Goal: Book appointment/travel/reservation

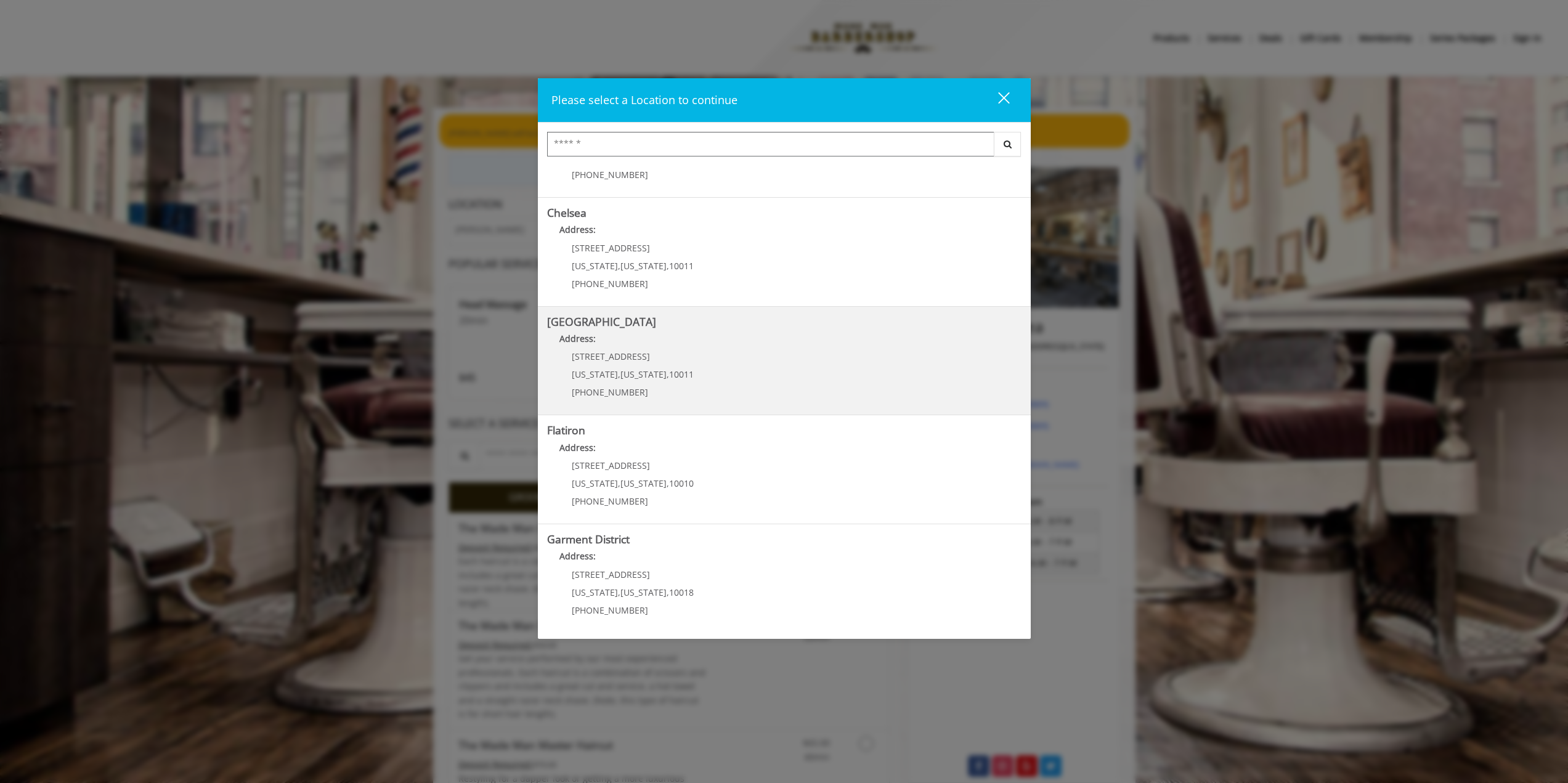
scroll to position [61, 0]
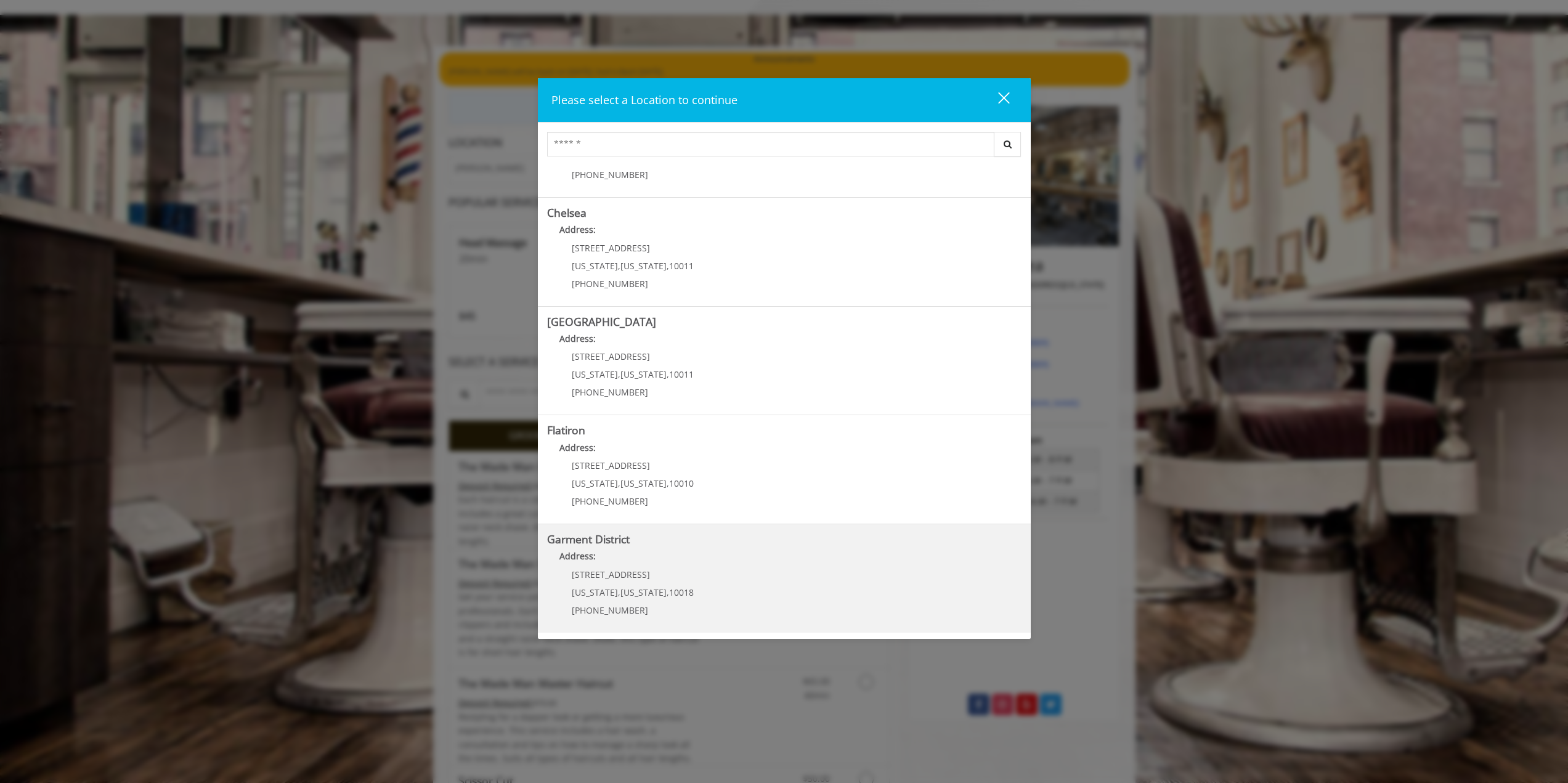
click at [713, 570] on District "Garment District Address: [STREET_ADDRESS][US_STATE][US_STATE] (212) 997-4247" at bounding box center [784, 579] width 474 height 90
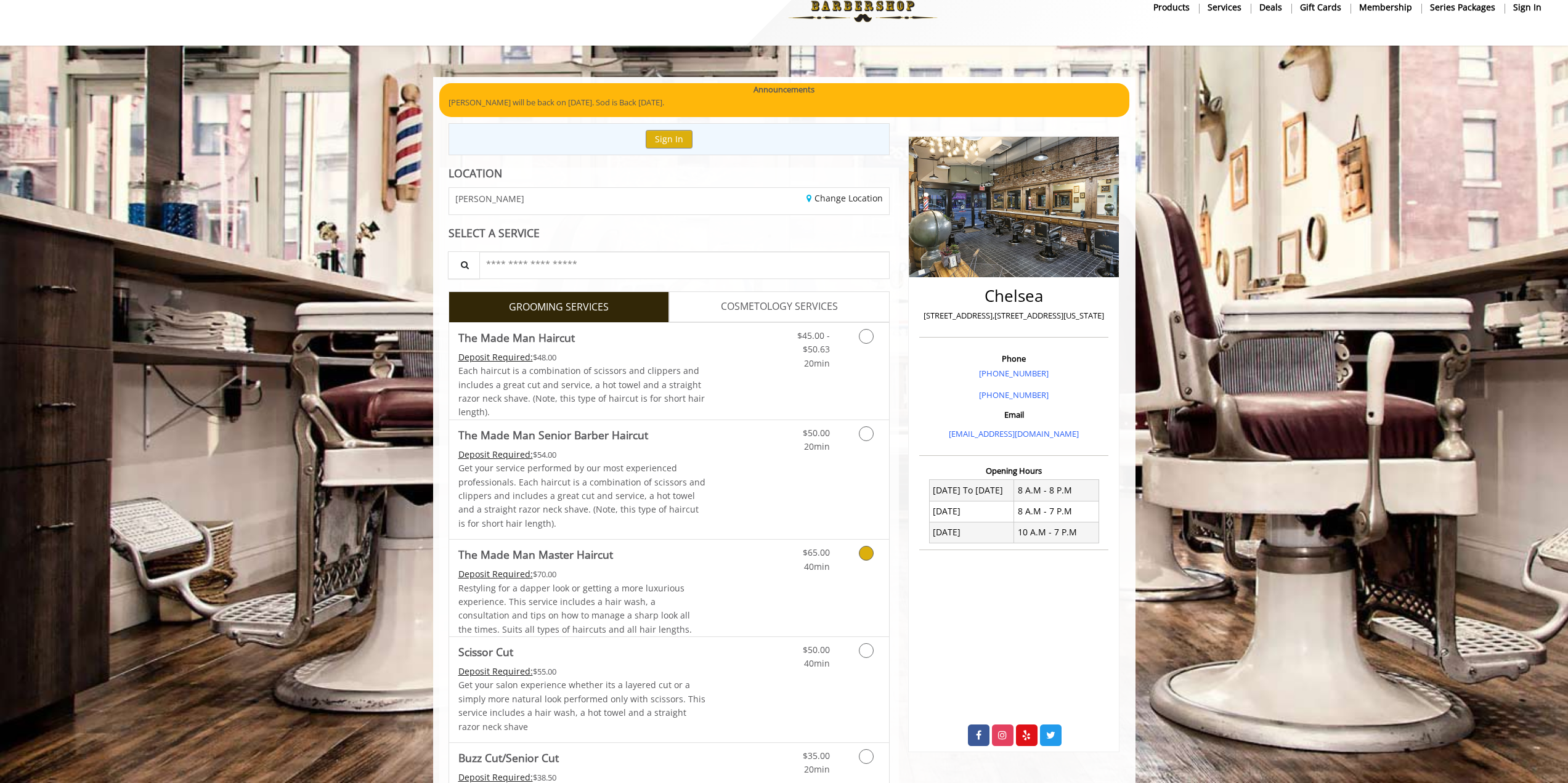
scroll to position [61, 0]
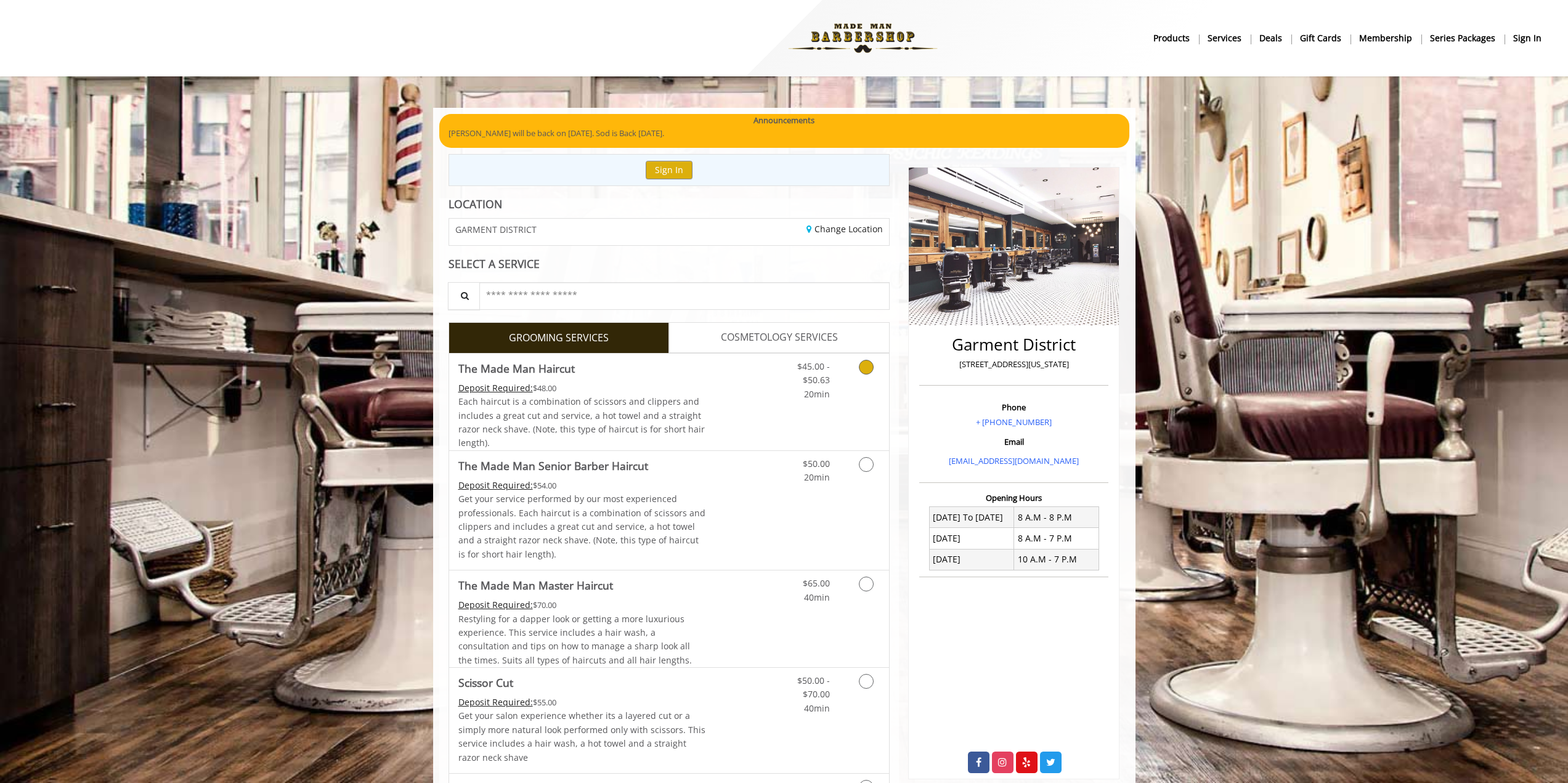
click at [864, 371] on icon "Grooming services" at bounding box center [866, 367] width 15 height 15
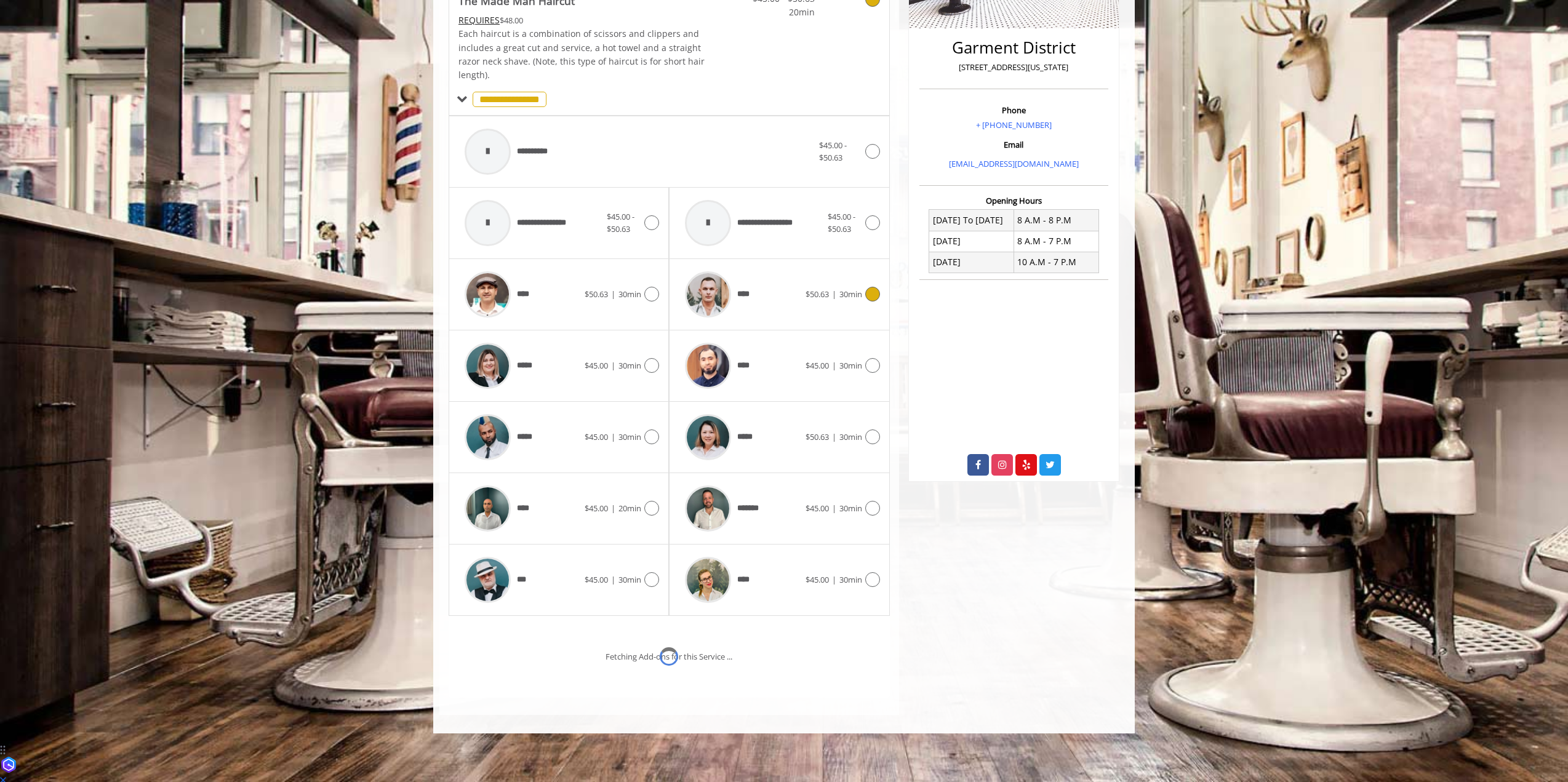
scroll to position [312, 0]
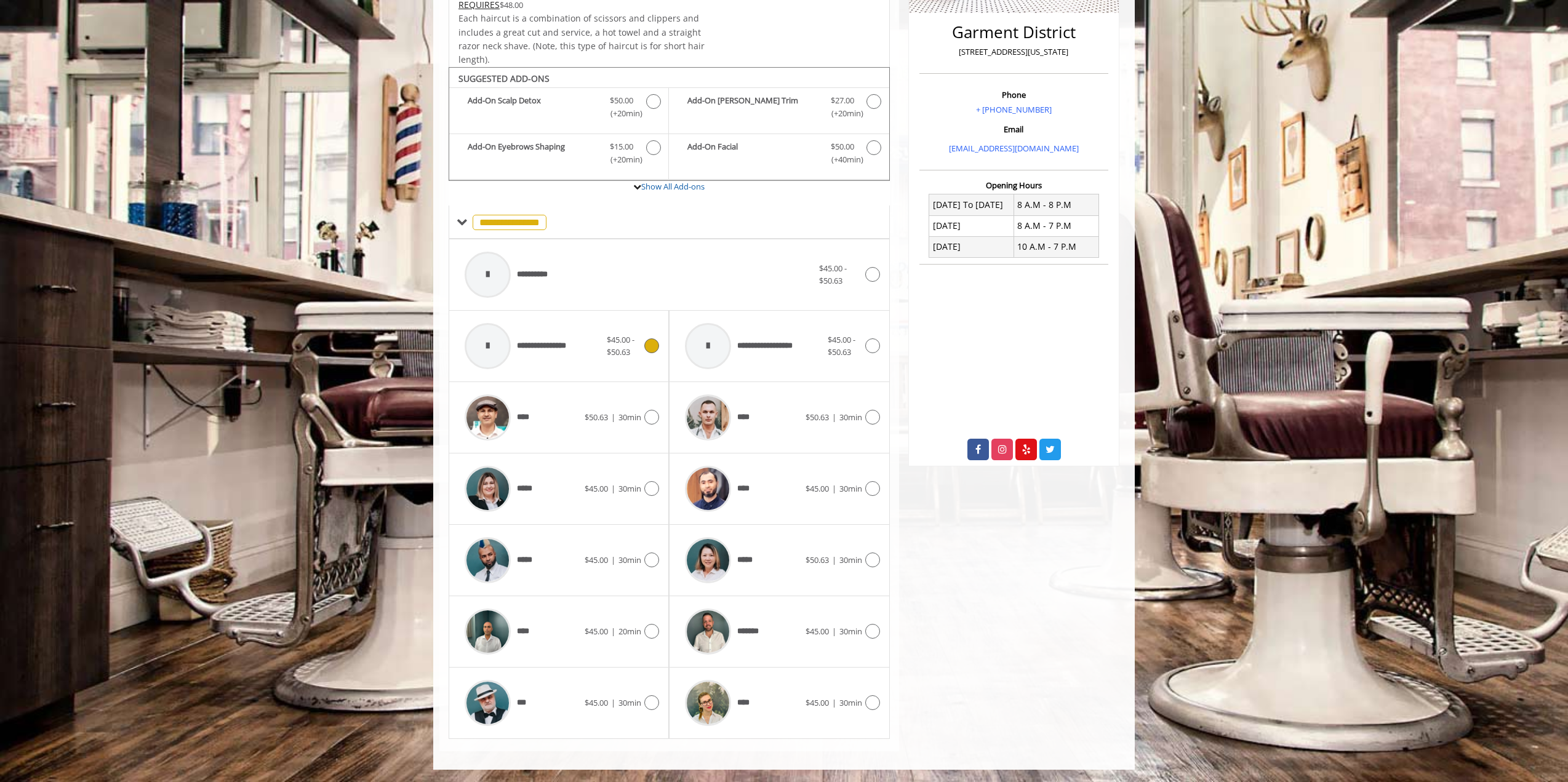
click at [653, 354] on div "$45.00 - $50.63" at bounding box center [633, 347] width 52 height 26
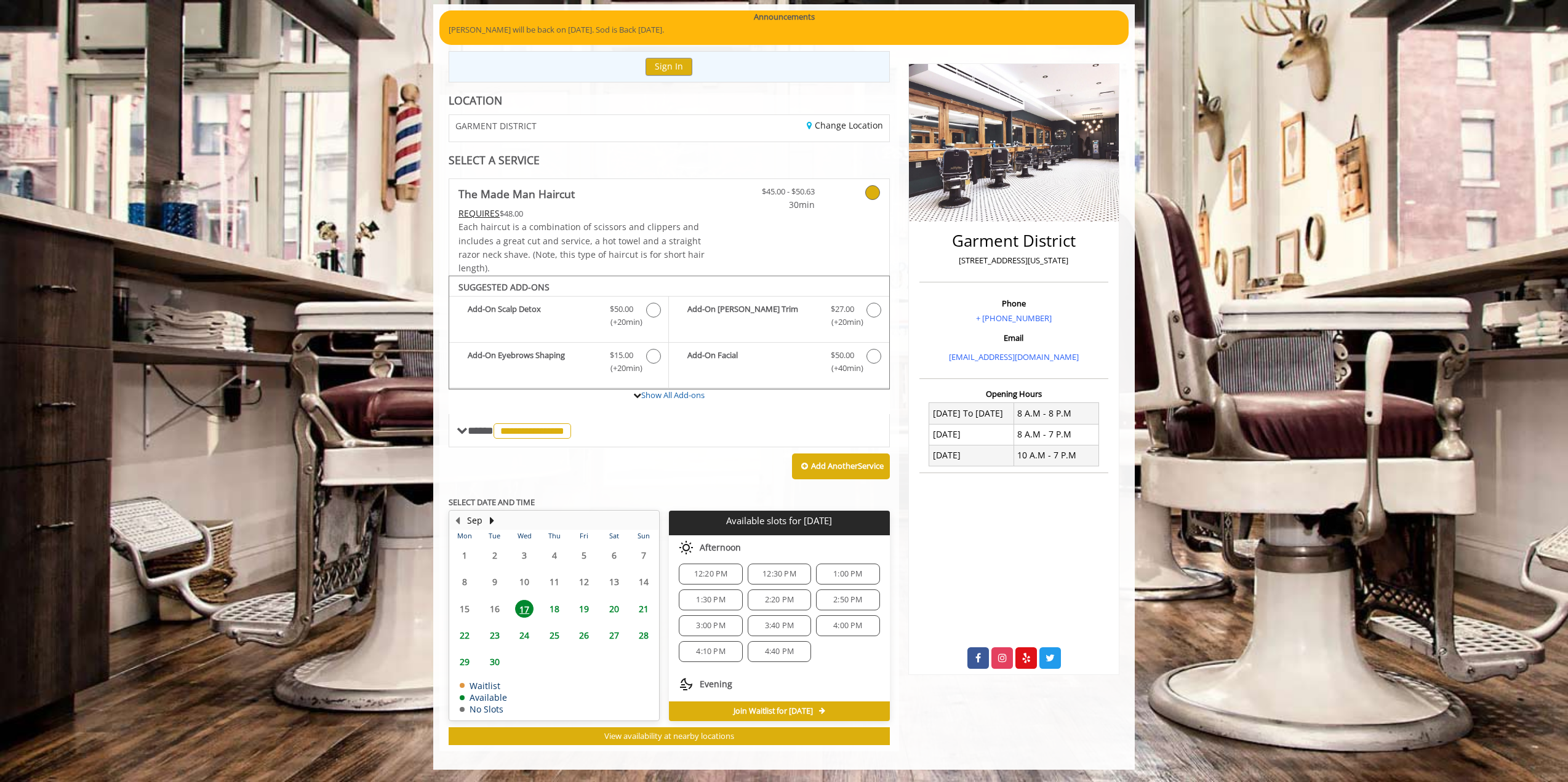
scroll to position [36, 0]
